Goal: Find specific page/section: Find specific page/section

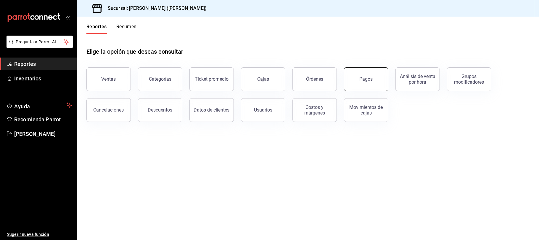
click at [356, 77] on button "Pagos" at bounding box center [366, 79] width 44 height 24
click at [172, 109] on button "Descuentos" at bounding box center [160, 110] width 44 height 24
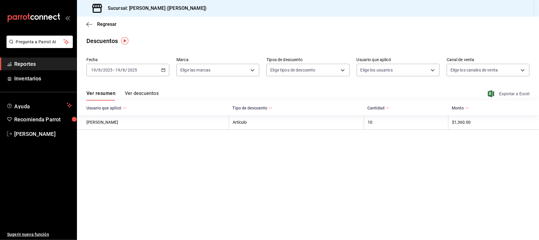
click at [515, 92] on span "Exportar a Excel" at bounding box center [509, 93] width 41 height 7
click at [107, 23] on span "Regresar" at bounding box center [107, 24] width 20 height 6
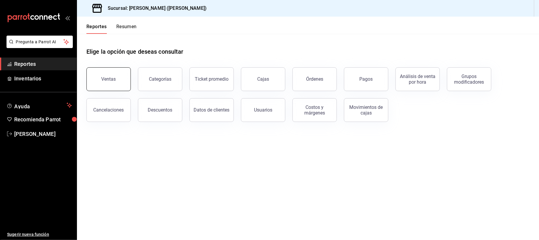
click at [111, 73] on button "Ventas" at bounding box center [108, 79] width 44 height 24
click at [111, 73] on html "Pregunta a Parrot AI Reportes Inventarios Ayuda Recomienda Parrot [PERSON_NAME]…" at bounding box center [269, 120] width 539 height 240
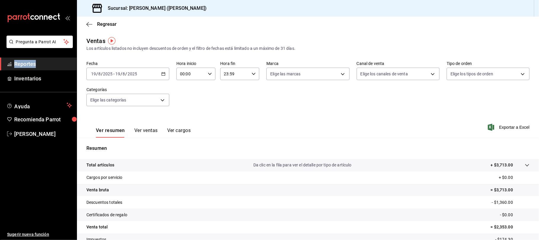
click at [152, 130] on button "Ver ventas" at bounding box center [145, 132] width 23 height 10
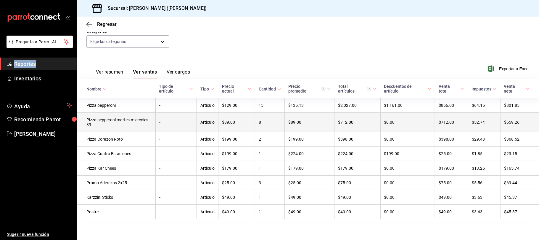
scroll to position [64, 0]
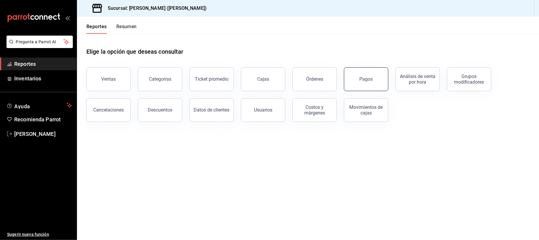
click at [370, 73] on button "Pagos" at bounding box center [366, 79] width 44 height 24
